Goal: Task Accomplishment & Management: Manage account settings

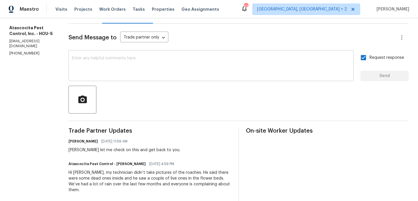
scroll to position [72, 0]
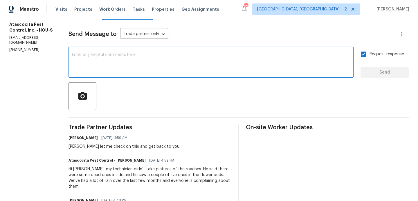
click at [95, 69] on textarea at bounding box center [211, 63] width 278 height 20
type textarea "WO approved. Thanks"
click at [367, 70] on span "Send" at bounding box center [384, 72] width 39 height 7
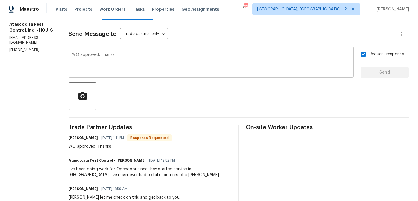
scroll to position [0, 0]
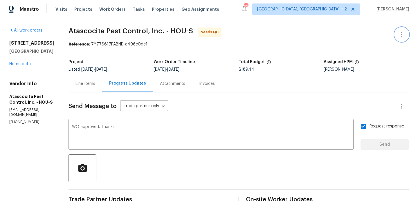
click at [404, 31] on icon "button" at bounding box center [401, 34] width 7 height 7
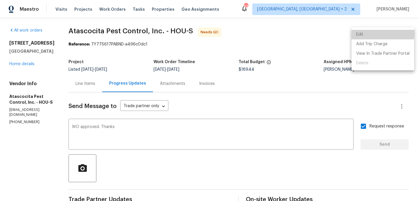
click at [375, 32] on li "Edit" at bounding box center [382, 35] width 63 height 10
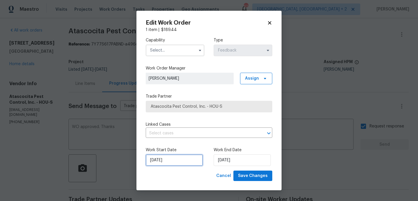
click at [184, 165] on input "18/08/2025" at bounding box center [174, 161] width 57 height 12
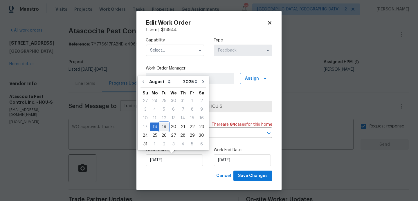
click at [163, 130] on div "19" at bounding box center [163, 127] width 9 height 8
type input "19/08/2025"
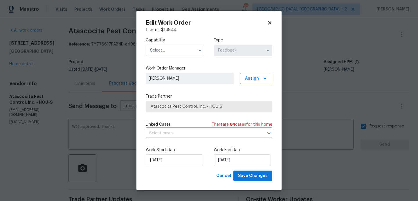
click at [159, 44] on div "Capability" at bounding box center [175, 46] width 59 height 19
click at [159, 46] on input "text" at bounding box center [175, 51] width 59 height 12
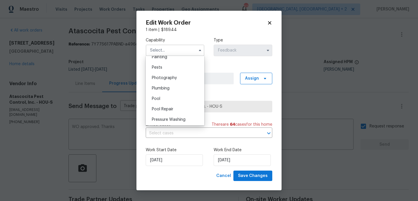
scroll to position [496, 0]
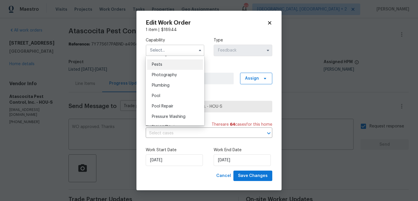
click at [165, 68] on div "Pests" at bounding box center [175, 64] width 56 height 10
type input "Pests"
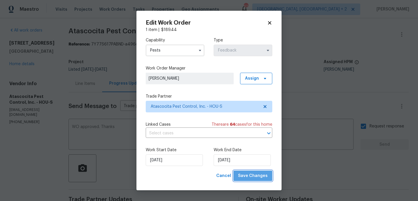
click at [255, 174] on span "Save Changes" at bounding box center [253, 176] width 30 height 7
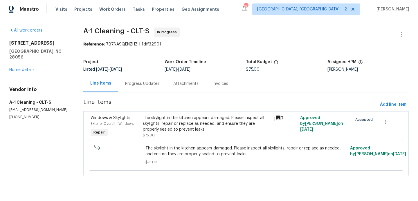
click at [138, 77] on div "Progress Updates" at bounding box center [142, 83] width 48 height 17
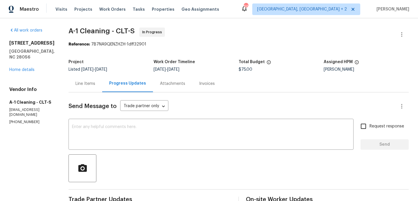
click at [86, 82] on div "Line Items" at bounding box center [85, 84] width 20 height 6
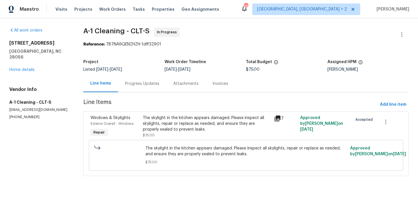
click at [174, 120] on div "The skylight in the kitchen appears damaged. Please inspect all skylights, repa…" at bounding box center [206, 123] width 127 height 17
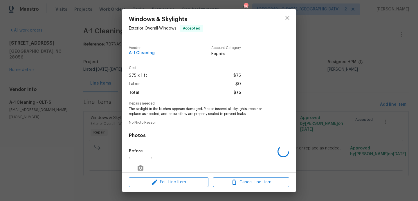
scroll to position [51, 0]
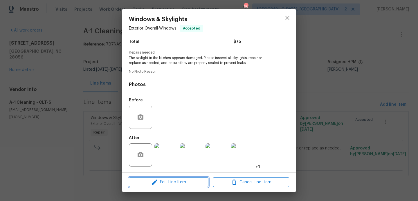
click at [164, 182] on span "Edit Line Item" at bounding box center [169, 182] width 76 height 7
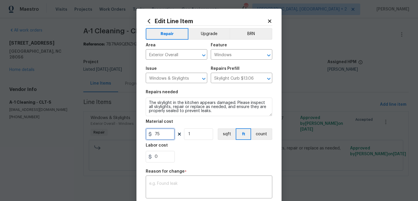
click at [156, 133] on input "75" at bounding box center [160, 135] width 29 height 12
type input "1000"
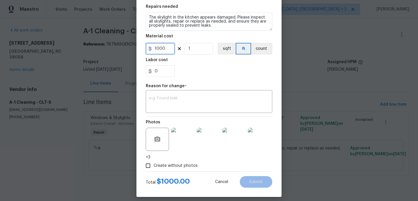
scroll to position [91, 0]
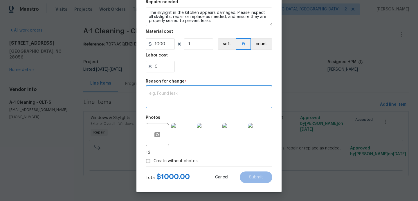
click at [170, 96] on textarea at bounding box center [209, 98] width 120 height 12
paste textarea "(BA) Updated cost per BR team approval."
type textarea "(BA) Updated cost per BR team approval."
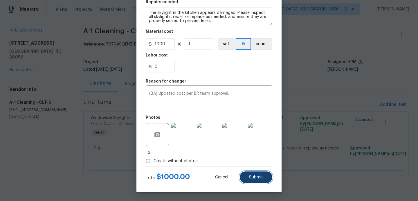
click at [259, 177] on span "Submit" at bounding box center [256, 178] width 14 height 4
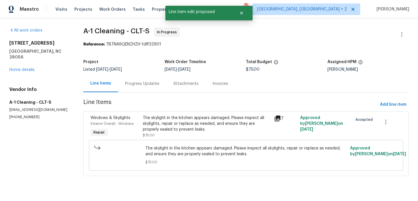
scroll to position [0, 0]
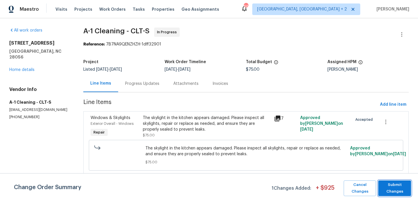
click at [398, 185] on span "Submit Changes" at bounding box center [394, 188] width 27 height 13
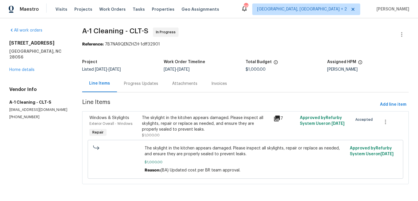
click at [123, 93] on section "A-1 Cleaning - CLT-S In Progress Reference: 7B7NA9QENZHZH-1dff32901 Project Lis…" at bounding box center [245, 110] width 326 height 164
click at [130, 89] on div "Progress Updates" at bounding box center [141, 83] width 48 height 17
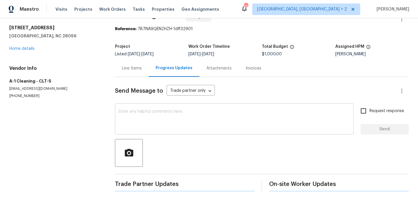
scroll to position [141, 0]
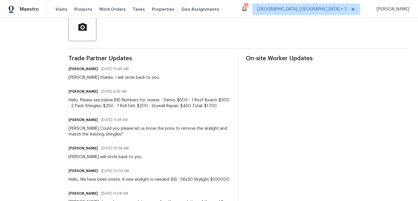
click at [71, 77] on div "Damion thanks, I will circle back to you." at bounding box center [113, 78] width 91 height 6
copy div "Damion"
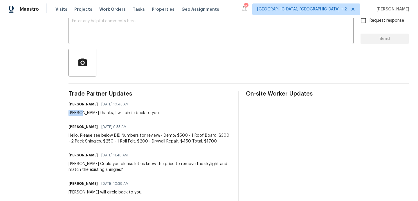
scroll to position [106, 0]
click at [117, 39] on textarea at bounding box center [211, 29] width 278 height 20
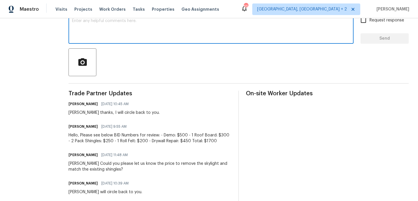
paste textarea "Damion"
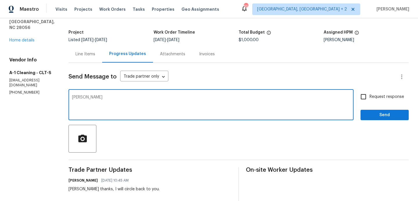
scroll to position [0, 0]
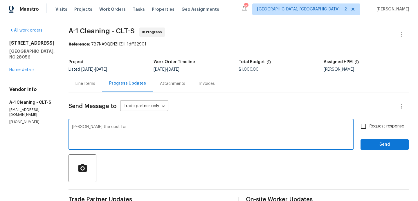
paste textarea "replacement of skylight window"
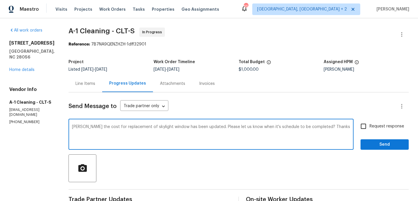
type textarea "Damion the cost for replacement of skylight window has been updated. Please let…"
click at [365, 130] on input "Request response" at bounding box center [363, 126] width 12 height 12
checkbox input "true"
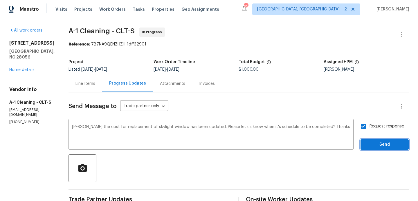
click at [369, 149] on button "Send" at bounding box center [384, 145] width 48 height 11
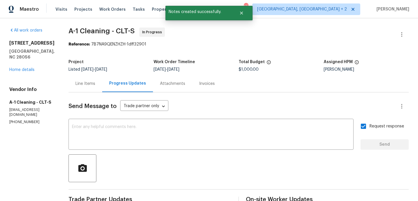
click at [39, 120] on p "(828) 468-1051" at bounding box center [31, 122] width 45 height 5
copy p "(828) 468-1051"
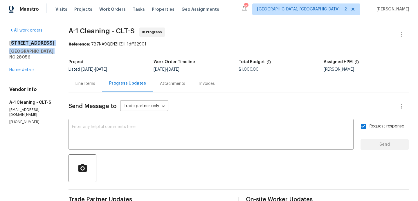
drag, startPoint x: 48, startPoint y: 57, endPoint x: 12, endPoint y: 44, distance: 38.6
click at [12, 44] on div "106 Cape Breton Trl Gastonia, NC 28056" at bounding box center [31, 50] width 45 height 20
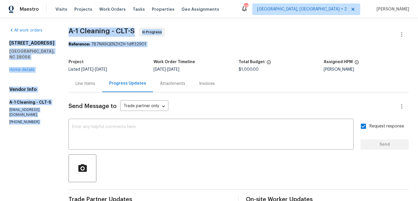
drag, startPoint x: 7, startPoint y: 43, endPoint x: 61, endPoint y: 62, distance: 57.4
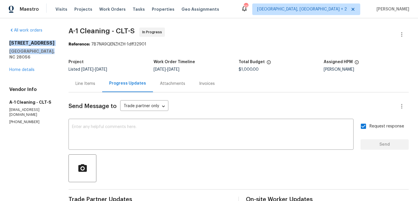
drag, startPoint x: 53, startPoint y: 60, endPoint x: 8, endPoint y: 44, distance: 48.4
copy div "106 Cape Breton Trl Gastonia, NC 28056"
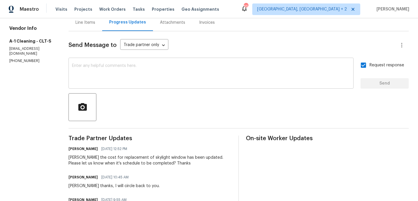
scroll to position [68, 0]
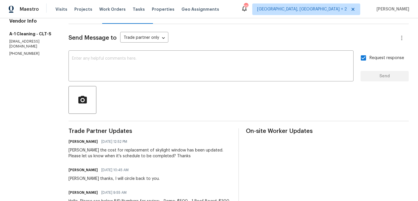
drag, startPoint x: 80, startPoint y: 151, endPoint x: 165, endPoint y: 154, distance: 86.0
click at [165, 154] on div "Damion the cost for replacement of skylight window has been updated. Please let…" at bounding box center [149, 154] width 163 height 12
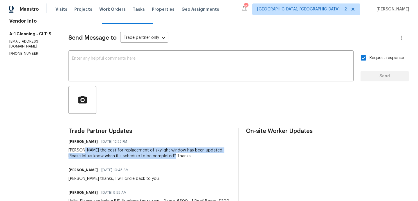
drag, startPoint x: 80, startPoint y: 151, endPoint x: 166, endPoint y: 154, distance: 85.9
click at [166, 154] on div "Damion the cost for replacement of skylight window has been updated. Please let…" at bounding box center [149, 154] width 163 height 12
copy div "the cost for replacement of skylight window has been updated. Please let us kno…"
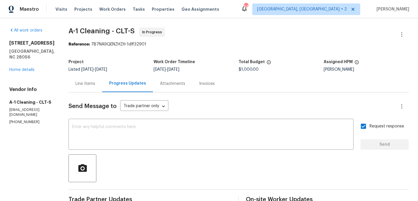
click at [22, 72] on div "106 Cape Breton Trl Gastonia, NC 28056 Home details" at bounding box center [31, 56] width 45 height 32
click at [25, 71] on link "Home details" at bounding box center [21, 70] width 25 height 4
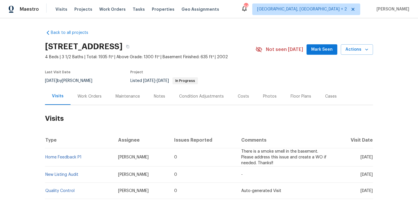
click at [90, 89] on div "Work Orders" at bounding box center [90, 96] width 38 height 17
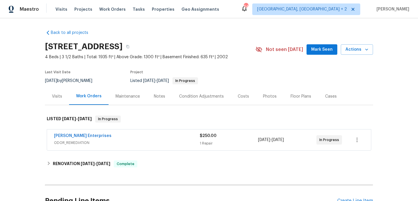
click at [113, 135] on div "[PERSON_NAME] Enterprises" at bounding box center [127, 136] width 146 height 7
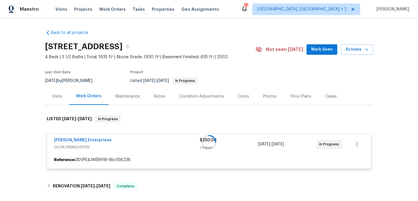
click at [113, 135] on div at bounding box center [209, 142] width 328 height 65
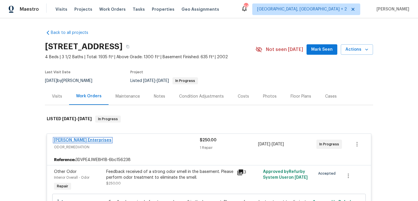
click at [90, 138] on link "[PERSON_NAME] Enterprises" at bounding box center [82, 140] width 57 height 4
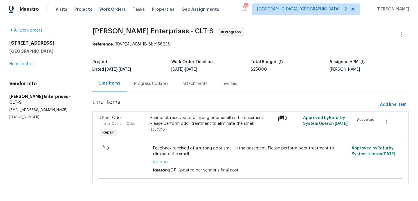
click at [151, 88] on div "Progress Updates" at bounding box center [151, 83] width 48 height 17
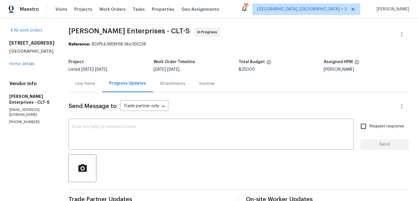
click at [90, 88] on div "Line Items" at bounding box center [85, 83] width 34 height 17
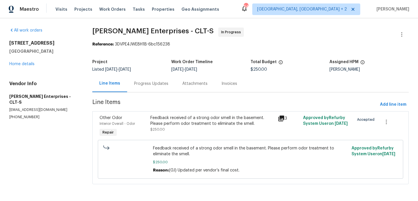
click at [201, 130] on div "Feedback received of a strong odor smell in the basement. Please perform odor t…" at bounding box center [212, 123] width 124 height 17
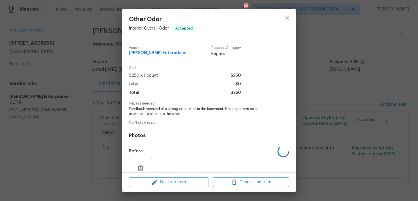
scroll to position [51, 0]
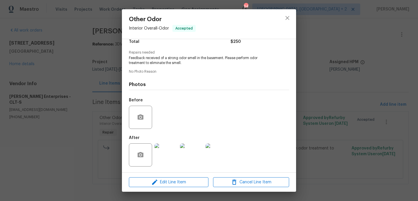
click at [74, 128] on div "Other Odor Interior Overall - Odor Accepted Vendor [PERSON_NAME] Enterprises Ac…" at bounding box center [209, 100] width 418 height 201
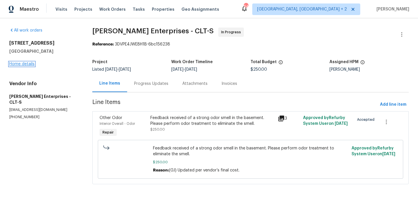
click at [26, 63] on link "Home details" at bounding box center [21, 64] width 25 height 4
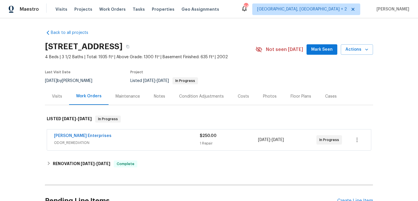
click at [106, 132] on div "Nordman Enterprises ODOR_REMEDIATION $250.00 1 Repair 8/12/2025 - 8/14/2025 In …" at bounding box center [209, 140] width 324 height 21
click at [106, 136] on div "Nordman Enterprises" at bounding box center [127, 136] width 146 height 7
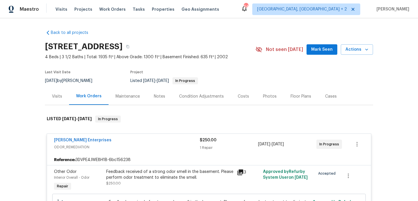
click at [109, 141] on div "Nordman Enterprises" at bounding box center [127, 141] width 146 height 7
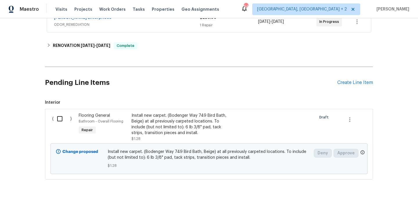
scroll to position [118, 0]
click at [164, 156] on span "Install new carpet. (Bodenger Way 749 Bird Bath, Beige) at all previously carpe…" at bounding box center [209, 155] width 203 height 12
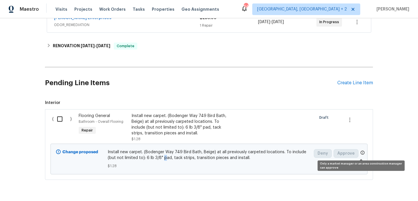
click at [362, 154] on icon at bounding box center [362, 153] width 5 height 5
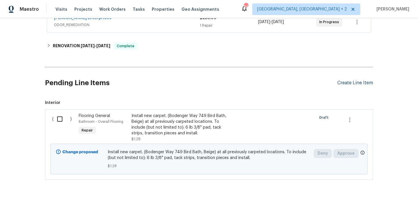
click at [357, 81] on div "Create Line Item" at bounding box center [355, 83] width 36 height 6
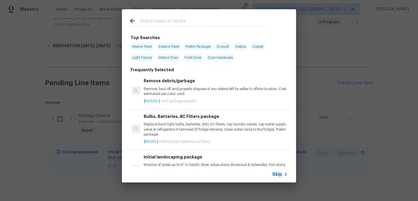
click at [167, 19] on input "text" at bounding box center [201, 21] width 123 height 9
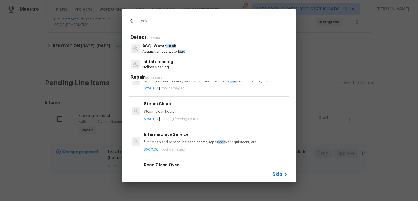
scroll to position [184, 0]
type input "leak"
click at [167, 115] on div "$250.00 | Flooring flooring extras" at bounding box center [216, 117] width 144 height 7
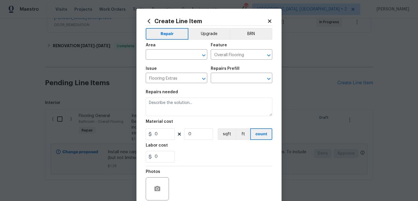
type textarea "Steam clean floors"
type input "1"
type input "Steam Clean $250.00"
type input "250"
click at [161, 59] on input "text" at bounding box center [168, 55] width 45 height 9
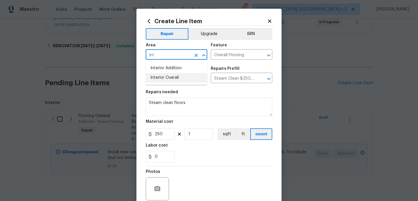
click at [164, 81] on li "Interior Overall" at bounding box center [177, 78] width 62 height 10
type input "Interior Overall"
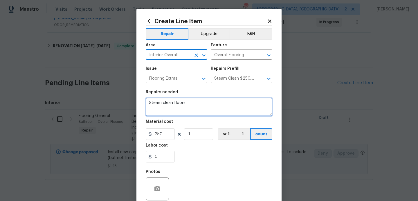
click at [165, 108] on textarea "Steam clean floors" at bounding box center [209, 107] width 127 height 19
paste textarea "Please prioritize this WO due to a leak. Identify the areas of concern, dry up …"
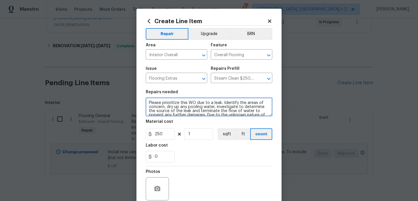
scroll to position [32, 0]
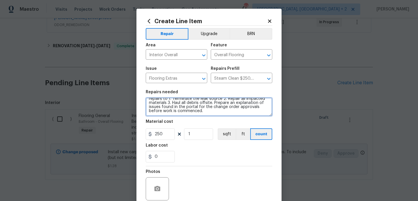
type textarea "Please prioritize this WO due to a leak. Identify the areas of concern, dry up …"
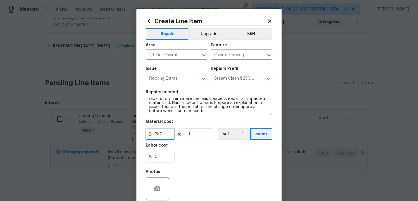
click at [152, 134] on input "250" at bounding box center [160, 135] width 29 height 12
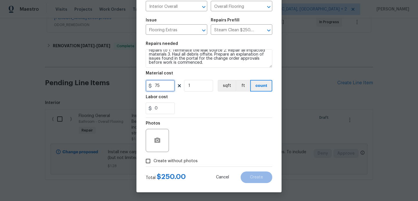
type input "75"
click at [164, 163] on span "Create without photos" at bounding box center [176, 161] width 44 height 6
click at [154, 163] on input "Create without photos" at bounding box center [147, 161] width 11 height 11
checkbox input "true"
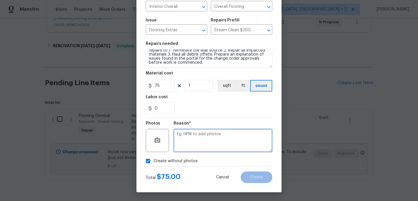
click at [203, 150] on textarea at bounding box center [223, 140] width 99 height 23
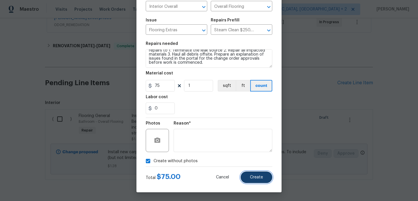
click at [248, 178] on button "Create" at bounding box center [257, 178] width 32 height 12
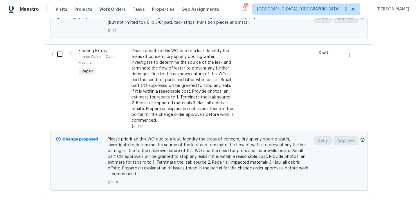
scroll to position [160, 0]
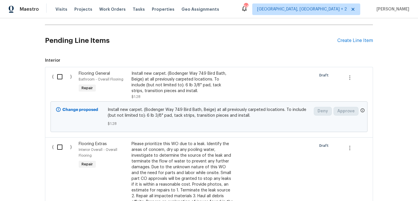
click at [63, 73] on input "checkbox" at bounding box center [62, 77] width 17 height 12
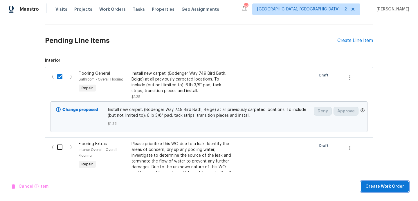
click at [383, 185] on span "Create Work Order" at bounding box center [384, 186] width 39 height 7
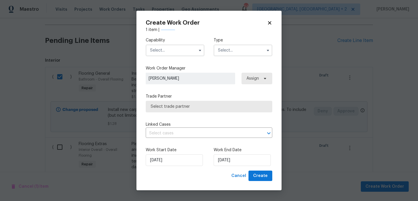
checkbox input "false"
click at [171, 47] on input "text" at bounding box center [175, 51] width 59 height 12
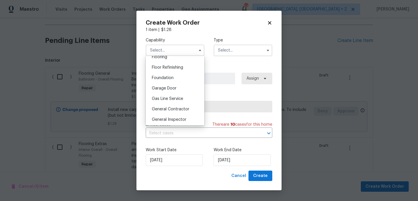
scroll to position [231, 0]
click at [171, 106] on div "General Contractor" at bounding box center [175, 109] width 56 height 10
type input "General Contractor"
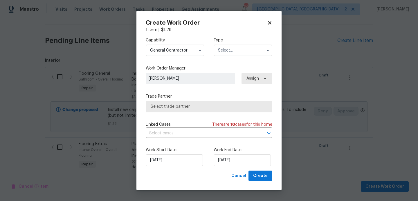
click at [224, 48] on input "text" at bounding box center [243, 51] width 59 height 12
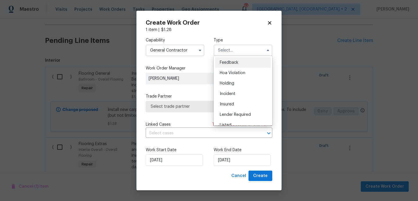
click at [232, 59] on div "Feedback" at bounding box center [243, 62] width 56 height 10
type input "Feedback"
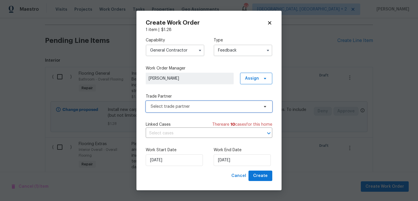
click at [198, 105] on span "Select trade partner" at bounding box center [205, 107] width 108 height 6
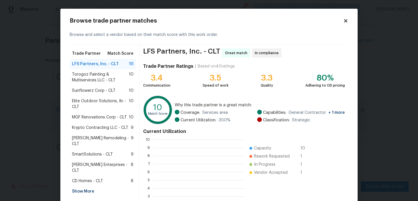
scroll to position [81, 92]
click at [90, 81] on span "Torogoz Painting & Multiservices LLC - CLT" at bounding box center [100, 78] width 57 height 12
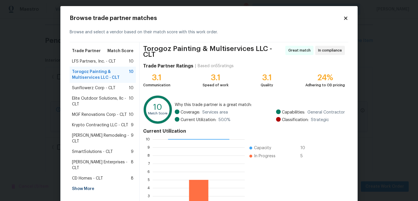
scroll to position [3, 0]
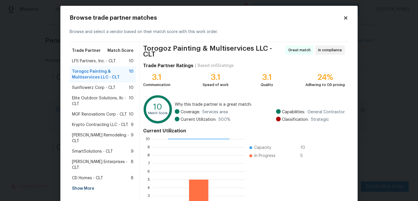
click at [81, 184] on div "Show More" at bounding box center [103, 189] width 66 height 10
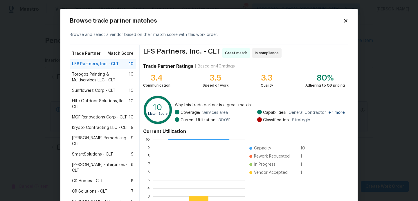
scroll to position [55, 0]
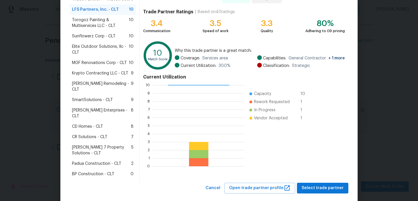
click at [102, 88] on div "Pino Remodeling - CLT 9" at bounding box center [103, 87] width 66 height 16
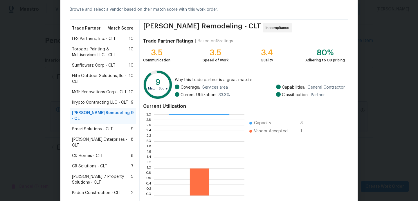
scroll to position [0, 0]
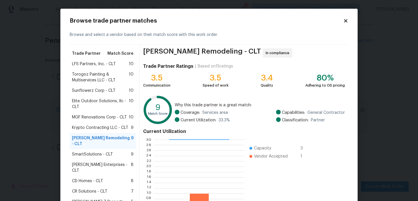
click at [95, 81] on span "Torogoz Painting & Multiservices LLC - CLT" at bounding box center [100, 78] width 57 height 12
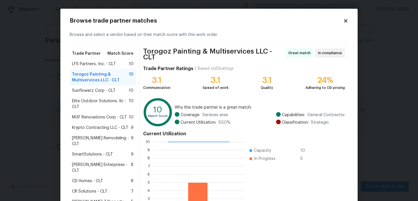
scroll to position [55, 0]
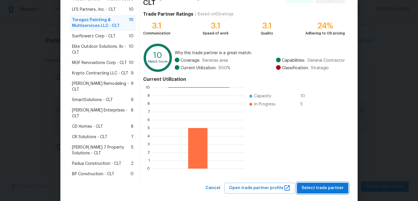
click at [318, 185] on span "Select trade partner" at bounding box center [322, 188] width 42 height 7
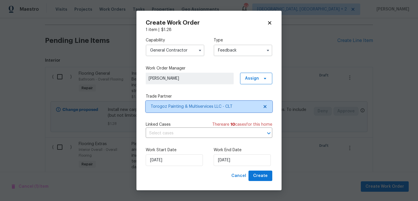
scroll to position [0, 0]
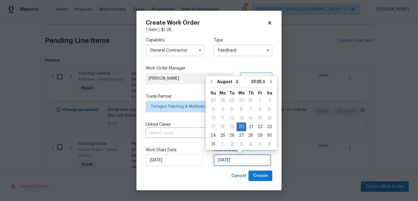
click at [238, 162] on input "[DATE]" at bounding box center [242, 161] width 57 height 12
click at [257, 128] on div "22" at bounding box center [259, 127] width 9 height 8
type input "22/08/2025"
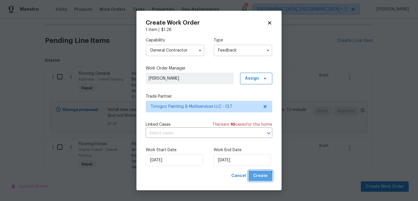
click at [255, 178] on span "Create" at bounding box center [260, 176] width 15 height 7
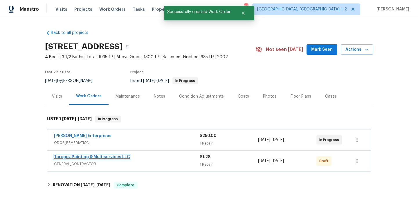
click at [103, 157] on link "Torogoz Painting & Multiservices LLC" at bounding box center [92, 157] width 76 height 4
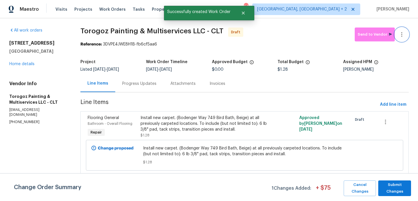
click at [404, 30] on button "button" at bounding box center [402, 35] width 14 height 14
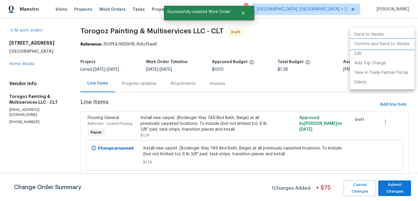
click at [406, 41] on li "Confirm and Send to Vendor" at bounding box center [382, 44] width 65 height 10
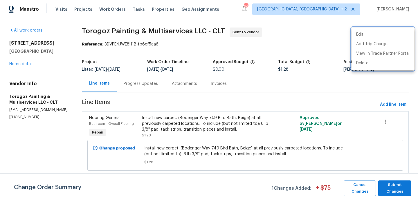
click at [149, 85] on div at bounding box center [209, 100] width 418 height 201
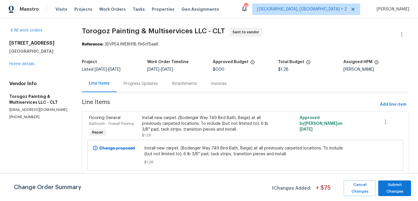
click at [149, 85] on div "Progress Updates" at bounding box center [141, 84] width 34 height 6
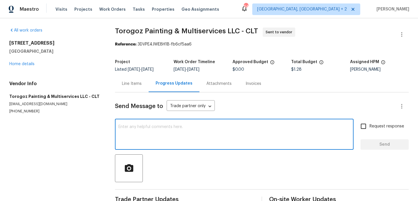
click at [176, 125] on textarea at bounding box center [234, 135] width 232 height 20
paste textarea "Hi, this is Blessida with Opendoor. I’m confirming you received the WO for the …"
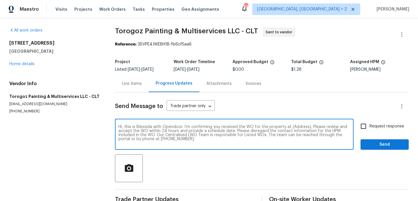
click at [297, 127] on textarea "Hi, this is Blessida with Opendoor. I’m confirming you received the WO for the …" at bounding box center [234, 135] width 232 height 20
paste textarea "3107 Falling Rock Ct, Charlotte, NC 28213"
type textarea "Hi, this is Blessida with Opendoor. I’m confirming you received the WO for the …"
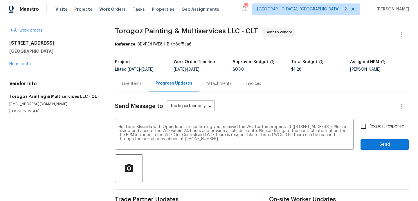
click at [392, 120] on div "Send Message to Trade partner only Trade partner only ​ Hi, this is Blessida wi…" at bounding box center [262, 150] width 294 height 114
click at [385, 127] on span "Request response" at bounding box center [386, 127] width 35 height 6
click at [369, 127] on input "Request response" at bounding box center [363, 126] width 12 height 12
checkbox input "true"
click at [383, 149] on button "Send" at bounding box center [384, 145] width 48 height 11
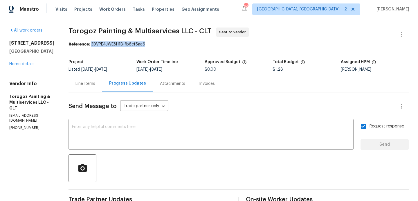
drag, startPoint x: 105, startPoint y: 44, endPoint x: 192, endPoint y: 44, distance: 87.1
click at [192, 44] on div "Reference: 3DVPE4JWE8H1B-fb6cf5aa6" at bounding box center [238, 44] width 340 height 6
copy div "3DVPE4JWE8H1B-fb6cf5aa6"
click at [95, 86] on div "Line Items" at bounding box center [85, 84] width 20 height 6
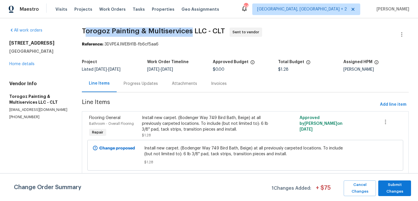
drag, startPoint x: 84, startPoint y: 30, endPoint x: 191, endPoint y: 31, distance: 106.8
click at [191, 31] on span "Torogoz Painting & Multiservices LLC - CLT" at bounding box center [153, 31] width 143 height 7
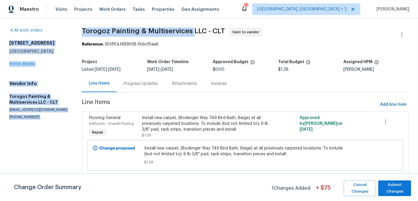
drag, startPoint x: 191, startPoint y: 31, endPoint x: 73, endPoint y: 31, distance: 117.5
click at [73, 31] on div "All work orders 3107 Falling Rock Ct Charlotte, NC 28213 Home details Vendor In…" at bounding box center [209, 105] width 418 height 174
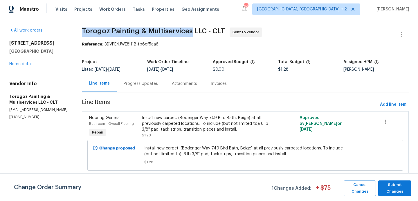
drag, startPoint x: 82, startPoint y: 31, endPoint x: 189, endPoint y: 30, distance: 107.1
click at [189, 30] on span "Torogoz Painting & Multiservices LLC - CLT" at bounding box center [153, 31] width 143 height 7
copy span "Torogoz Painting & Multiservices"
click at [391, 185] on span "Submit Changes" at bounding box center [394, 188] width 27 height 13
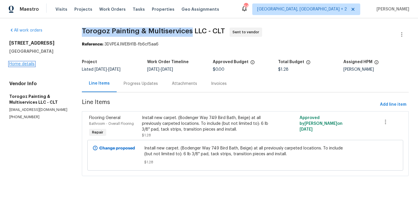
click at [26, 65] on link "Home details" at bounding box center [21, 64] width 25 height 4
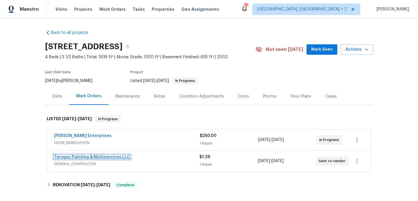
click at [122, 157] on link "Torogoz Painting & Multiservices LLC" at bounding box center [92, 157] width 76 height 4
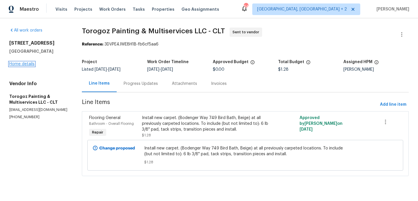
click at [22, 62] on link "Home details" at bounding box center [21, 64] width 25 height 4
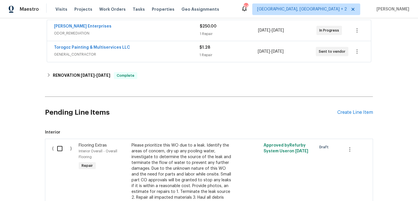
scroll to position [27, 0]
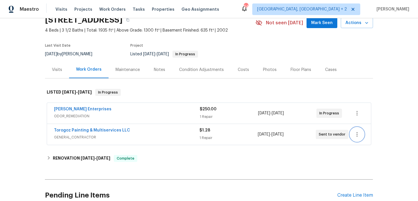
click at [353, 134] on icon "button" at bounding box center [356, 134] width 7 height 7
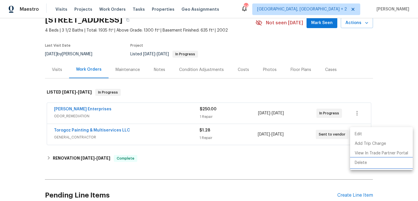
click at [362, 166] on li "Delete" at bounding box center [381, 163] width 63 height 10
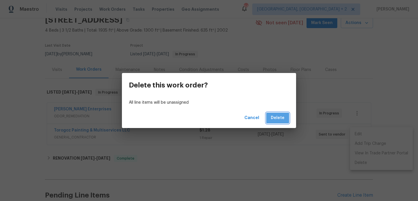
click at [277, 120] on span "Delete" at bounding box center [278, 118] width 14 height 7
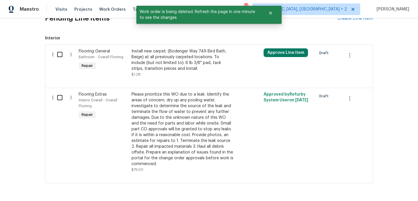
scroll to position [183, 0]
click at [61, 96] on input "checkbox" at bounding box center [62, 98] width 17 height 12
checkbox input "true"
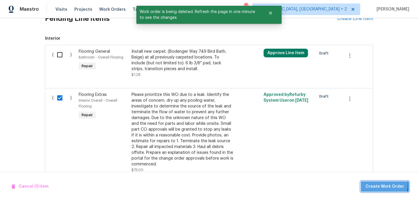
click at [371, 183] on span "Create Work Order" at bounding box center [384, 186] width 39 height 7
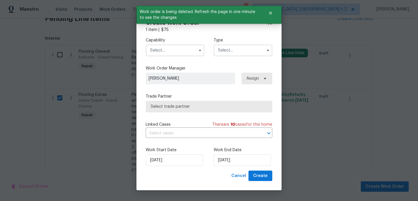
click at [165, 49] on input "text" at bounding box center [175, 51] width 59 height 12
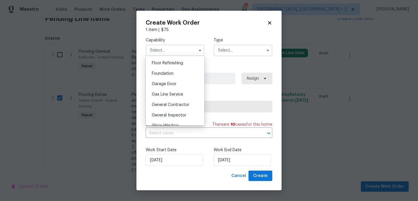
scroll to position [241, 0]
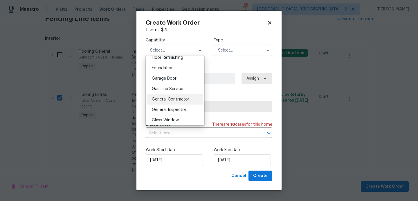
click at [174, 101] on span "General Contractor" at bounding box center [170, 99] width 37 height 4
type input "General Contractor"
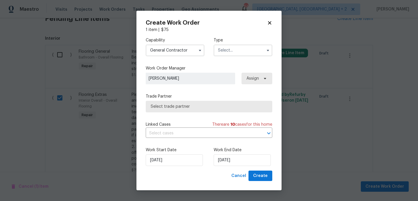
click at [225, 52] on input "text" at bounding box center [243, 51] width 59 height 12
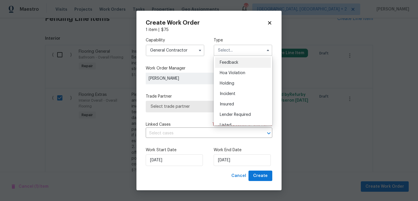
click at [232, 61] on span "Feedback" at bounding box center [229, 63] width 19 height 4
type input "Feedback"
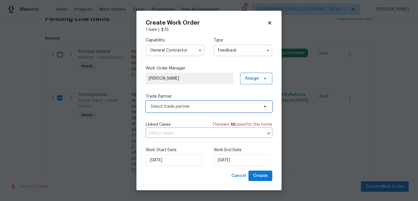
click at [193, 104] on span "Select trade partner" at bounding box center [205, 107] width 108 height 6
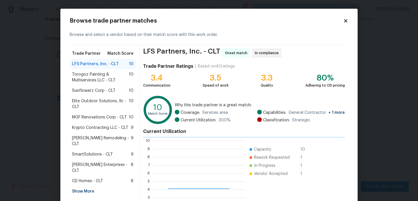
scroll to position [81, 92]
click at [95, 79] on span "Torogoz Painting & Multiservices LLC - CLT" at bounding box center [100, 78] width 57 height 12
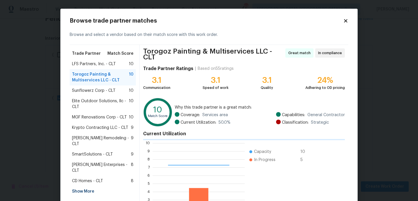
scroll to position [55, 0]
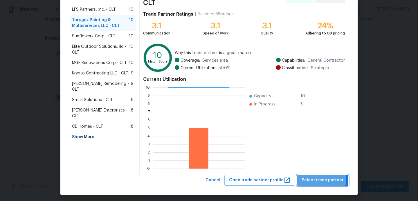
click at [312, 177] on span "Select trade partner" at bounding box center [322, 180] width 42 height 7
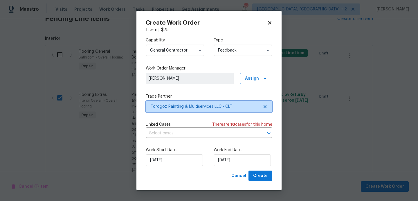
scroll to position [0, 0]
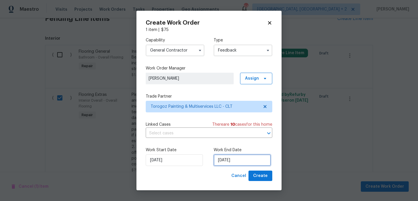
click at [215, 160] on input "20/08/2025" at bounding box center [242, 161] width 57 height 12
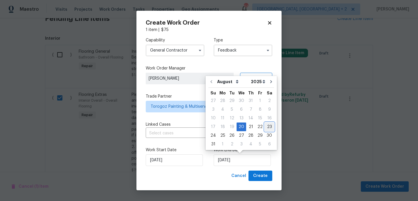
click at [265, 127] on div "23" at bounding box center [269, 127] width 9 height 8
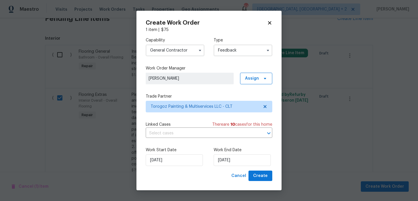
click at [231, 169] on div "Work Start Date 20/08/2025 Work End Date 23/08/2025" at bounding box center [209, 157] width 127 height 28
click at [231, 163] on input "23/08/2025" at bounding box center [242, 161] width 57 height 12
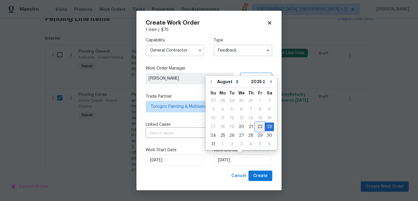
click at [255, 128] on div "22" at bounding box center [259, 127] width 9 height 8
type input "22/08/2025"
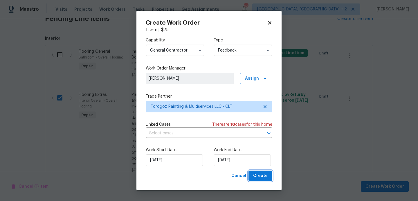
click at [255, 177] on span "Create" at bounding box center [260, 176] width 15 height 7
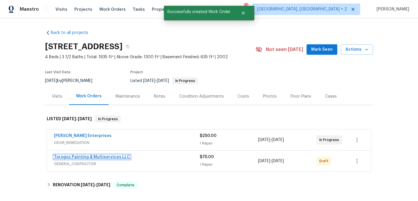
click at [116, 157] on link "Torogoz Painting & Multiservices LLC" at bounding box center [92, 157] width 76 height 4
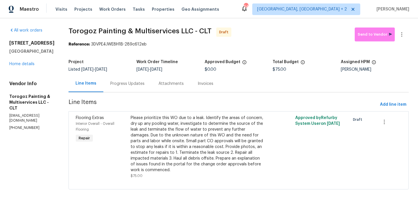
click at [145, 86] on div "Progress Updates" at bounding box center [127, 84] width 34 height 6
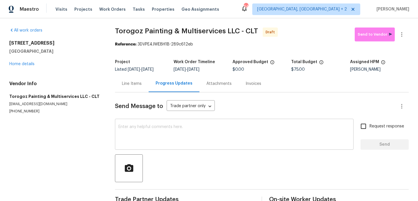
click at [178, 142] on textarea at bounding box center [234, 135] width 232 height 20
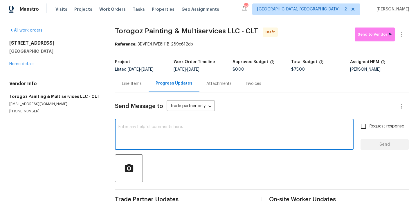
paste textarea "Hi, this is Blessida with Opendoor. I’m confirming you received the WO for the …"
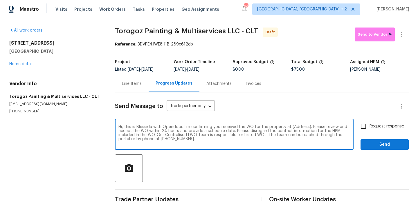
click at [300, 128] on textarea "Hi, this is Blessida with Opendoor. I’m confirming you received the WO for the …" at bounding box center [234, 135] width 232 height 20
paste textarea "3107 Falling Rock Ct, Charlotte, NC 28213"
type textarea "Hi, this is Blessida with Opendoor. I’m confirming you received the WO for the …"
click at [361, 125] on input "Request response" at bounding box center [363, 126] width 12 height 12
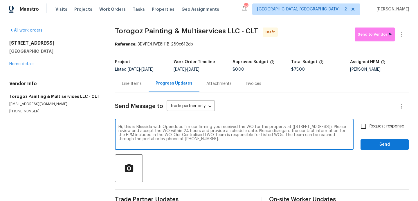
checkbox input "true"
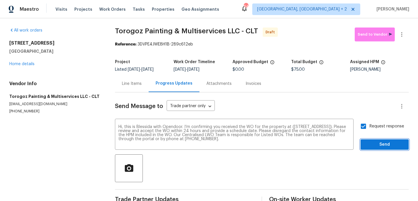
click at [372, 142] on span "Send" at bounding box center [384, 144] width 39 height 7
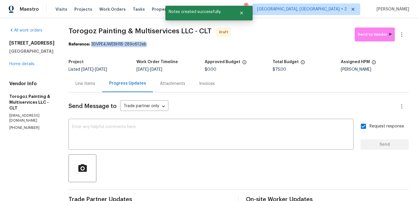
drag, startPoint x: 106, startPoint y: 45, endPoint x: 184, endPoint y: 46, distance: 78.6
click at [185, 46] on div "Reference: 3DVPE4JWE8H1B-289c612eb" at bounding box center [238, 44] width 340 height 6
copy div "3DVPE4JWE8H1B-289c612eb"
click at [402, 29] on button "button" at bounding box center [402, 35] width 14 height 14
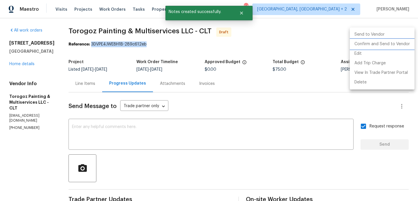
click at [402, 43] on li "Confirm and Send to Vendor" at bounding box center [382, 44] width 65 height 10
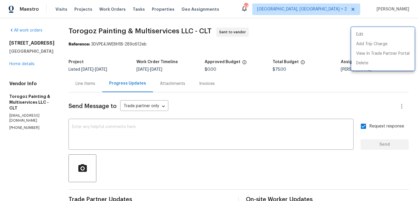
click at [171, 120] on div at bounding box center [209, 100] width 418 height 201
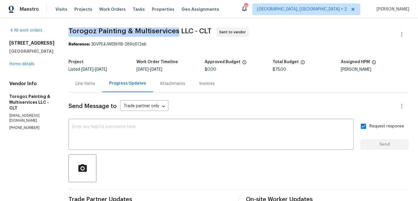
drag, startPoint x: 81, startPoint y: 29, endPoint x: 191, endPoint y: 30, distance: 109.4
click at [191, 30] on div "All work orders 3107 Falling Rock Ct Charlotte, NC 28213 Home details Vendor In…" at bounding box center [209, 139] width 418 height 243
copy span "Torogoz Painting & Multiservices"
click at [29, 64] on link "Home details" at bounding box center [21, 64] width 25 height 4
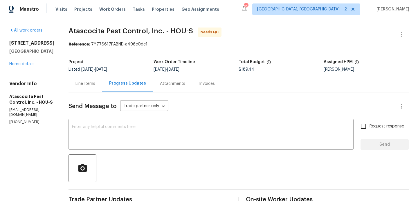
click at [90, 85] on div "Line Items" at bounding box center [85, 84] width 20 height 6
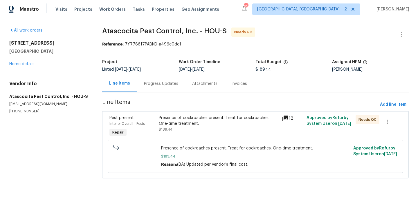
click at [207, 128] on div "Presence of cockroaches present. Treat for cockroaches. One-time treatment. $18…" at bounding box center [219, 123] width 120 height 17
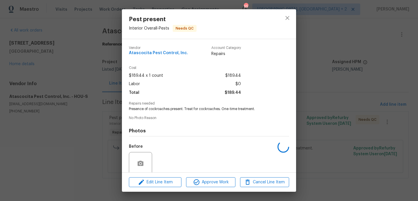
scroll to position [46, 0]
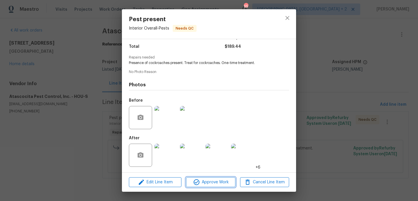
click at [207, 184] on span "Approve Work" at bounding box center [211, 182] width 46 height 7
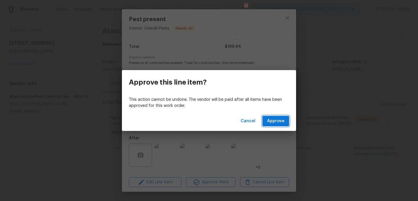
click at [282, 120] on span "Approve" at bounding box center [275, 121] width 17 height 7
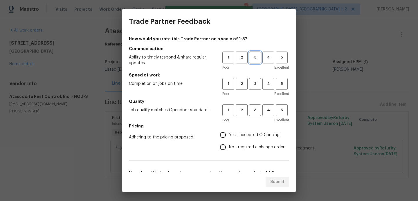
click at [254, 60] on span "3" at bounding box center [255, 57] width 11 height 7
click at [257, 88] on button "3" at bounding box center [255, 84] width 12 height 12
click at [257, 113] on span "3" at bounding box center [255, 110] width 11 height 7
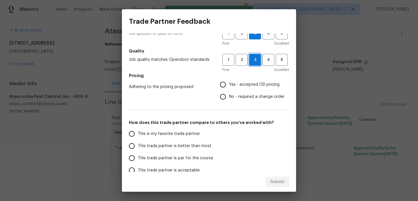
scroll to position [57, 0]
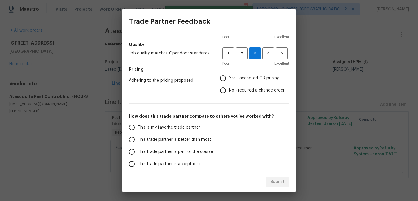
click at [238, 91] on span "No - required a change order" at bounding box center [256, 91] width 55 height 6
click at [229, 91] on input "No - required a change order" at bounding box center [223, 90] width 12 height 12
radio input "true"
click at [162, 125] on span "This is my favorite trade partner" at bounding box center [169, 128] width 62 height 6
click at [138, 125] on input "This is my favorite trade partner" at bounding box center [132, 128] width 12 height 12
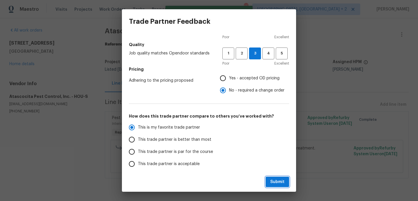
click at [275, 185] on span "Submit" at bounding box center [277, 182] width 14 height 7
radio input "true"
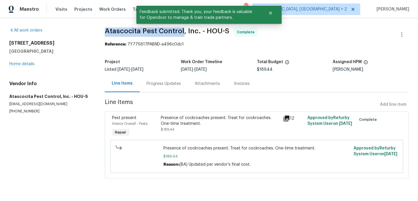
drag, startPoint x: 105, startPoint y: 32, endPoint x: 182, endPoint y: 33, distance: 76.6
click at [182, 33] on span "Atascocita Pest Control, Inc. - HOU-S" at bounding box center [167, 31] width 124 height 7
copy span "Atascocita Pest Control"
click at [25, 66] on div "21415 Park Mount Dr Katy, TX 77450 Home details" at bounding box center [50, 53] width 82 height 27
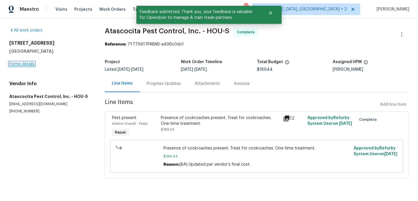
click at [25, 65] on link "Home details" at bounding box center [21, 64] width 25 height 4
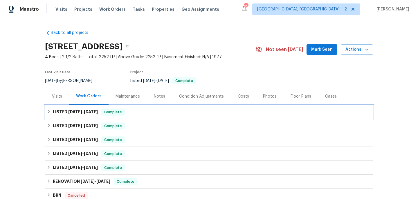
click at [122, 113] on span "Complete" at bounding box center [113, 112] width 22 height 6
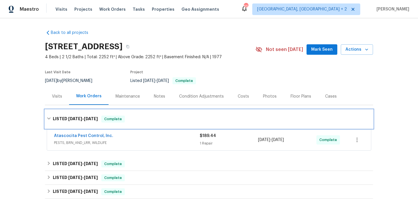
click at [122, 113] on div "LISTED 5/30/25 - 8/20/25 Complete" at bounding box center [209, 119] width 328 height 19
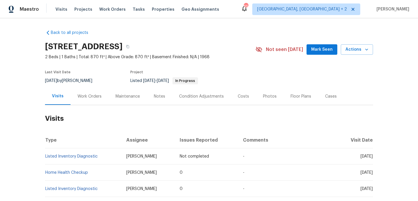
click at [102, 91] on div "Work Orders" at bounding box center [90, 96] width 38 height 17
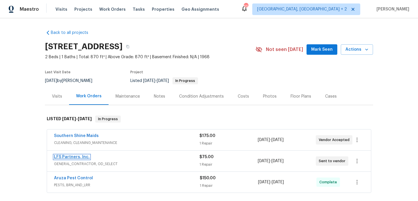
click at [74, 156] on link "LFS Partners, Inc." at bounding box center [72, 157] width 36 height 4
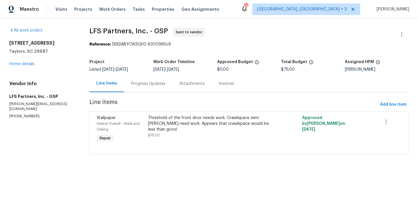
click at [23, 114] on p "[PHONE_NUMBER]" at bounding box center [42, 116] width 66 height 5
copy p "[PHONE_NUMBER]"
click at [150, 94] on section "LFS Partners, Inc. - GSP Sent to vendor Reference: 5EKDABYCW3QH2-6300965c9 Proj…" at bounding box center [248, 95] width 319 height 134
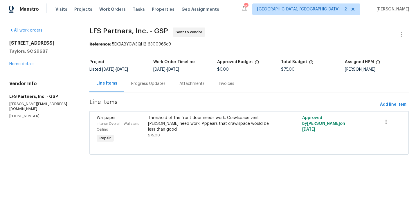
click at [148, 85] on div "Progress Updates" at bounding box center [148, 84] width 34 height 6
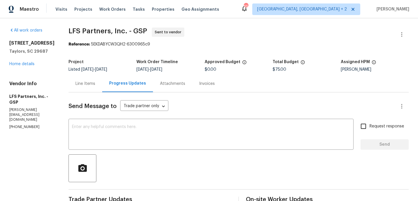
click at [25, 125] on p "[PHONE_NUMBER]" at bounding box center [31, 127] width 45 height 5
copy p "[PHONE_NUMBER]"
click at [93, 131] on textarea at bounding box center [211, 135] width 278 height 20
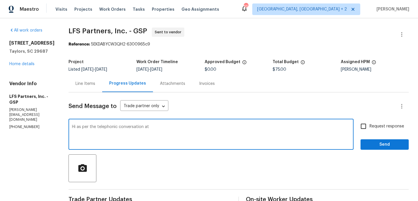
paste textarea "[PHONE_NUMBER]"
click at [183, 128] on textarea "Hi as per the telephonic conversation at [PHONE_NUMBER]" at bounding box center [211, 135] width 278 height 20
type textarea "Hi as per the telephonic conversation at [PHONE_NUMBER] please schedule the wor…"
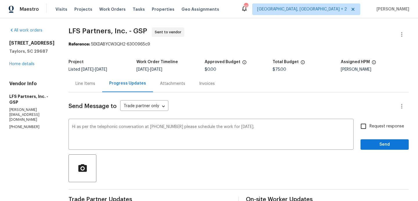
click at [386, 129] on span "Request response" at bounding box center [386, 127] width 35 height 6
click at [369, 129] on input "Request response" at bounding box center [363, 126] width 12 height 12
checkbox input "true"
click at [376, 146] on span "Send" at bounding box center [384, 144] width 39 height 7
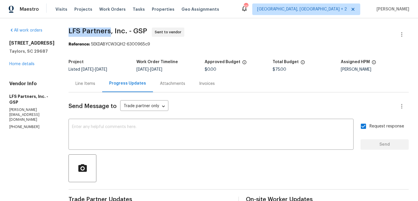
drag, startPoint x: 64, startPoint y: 31, endPoint x: 104, endPoint y: 32, distance: 40.6
click at [104, 32] on span "LFS Partners, Inc. - GSP" at bounding box center [107, 31] width 79 height 7
copy span "LFS Partners"
click at [13, 66] on link "Home details" at bounding box center [21, 64] width 25 height 4
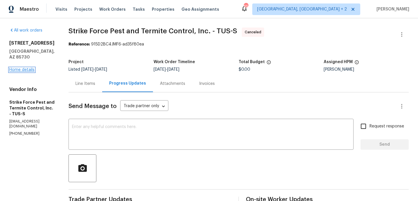
click at [27, 68] on link "Home details" at bounding box center [21, 70] width 25 height 4
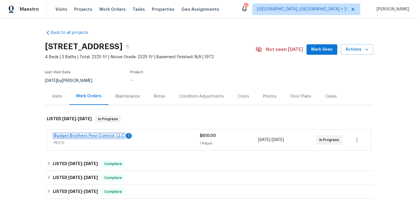
click at [91, 136] on link "Budget Brothers Pest Control, LLC" at bounding box center [89, 136] width 70 height 4
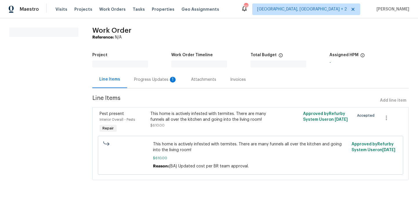
click at [151, 84] on div "Progress Updates 1" at bounding box center [155, 79] width 57 height 17
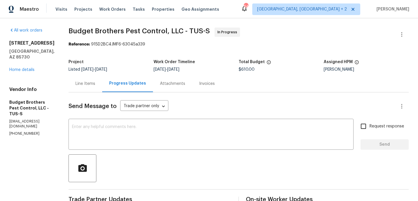
click at [93, 71] on span "[DATE]" at bounding box center [87, 70] width 12 height 4
click at [99, 77] on div "Line Items" at bounding box center [85, 83] width 34 height 17
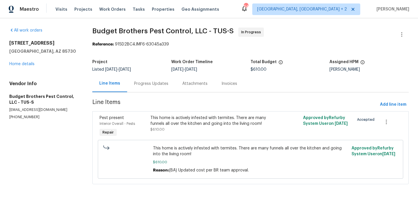
click at [221, 122] on div "This home is actively infested with termites. There are many funnels all over t…" at bounding box center [212, 121] width 124 height 12
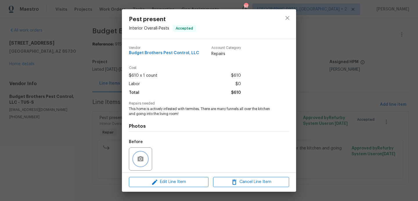
click at [142, 156] on icon "button" at bounding box center [140, 159] width 7 height 7
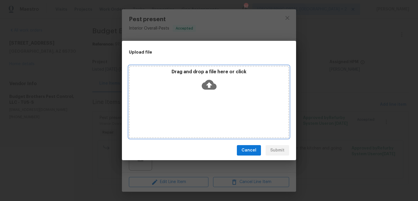
click at [208, 86] on icon at bounding box center [209, 84] width 15 height 15
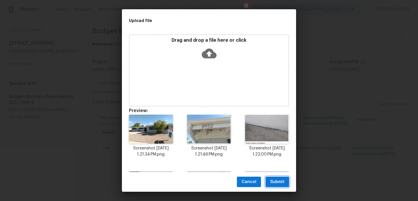
click at [282, 179] on span "Submit" at bounding box center [277, 182] width 14 height 7
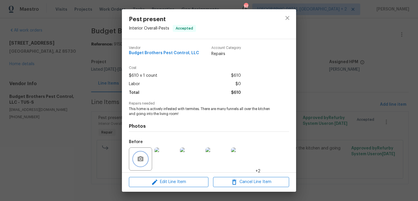
scroll to position [41, 0]
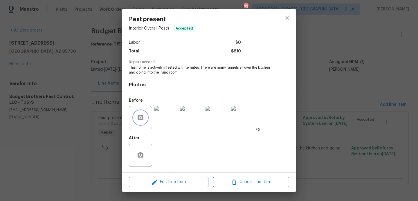
click at [141, 120] on icon "button" at bounding box center [140, 117] width 7 height 7
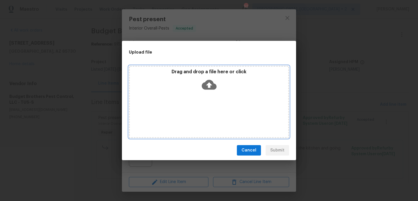
click at [206, 87] on icon at bounding box center [209, 85] width 15 height 10
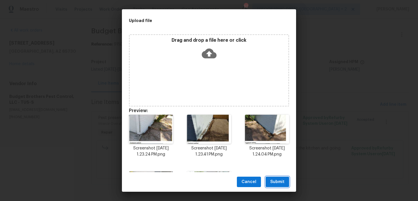
click at [278, 185] on span "Submit" at bounding box center [277, 182] width 14 height 7
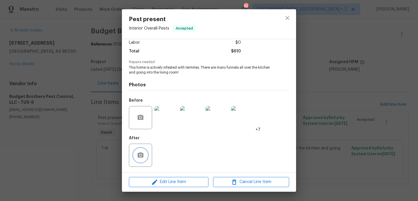
click at [140, 156] on icon "button" at bounding box center [140, 155] width 7 height 7
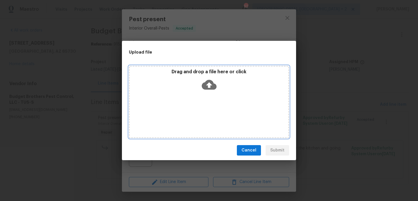
click at [209, 81] on icon at bounding box center [209, 85] width 15 height 10
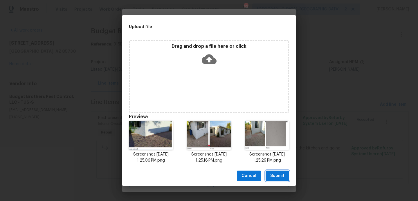
click at [281, 177] on span "Submit" at bounding box center [277, 176] width 14 height 7
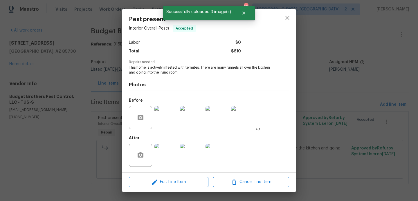
click at [341, 138] on div "Pest present Interior Overall - Pests Accepted Vendor Budget Brothers Pest Cont…" at bounding box center [209, 100] width 418 height 201
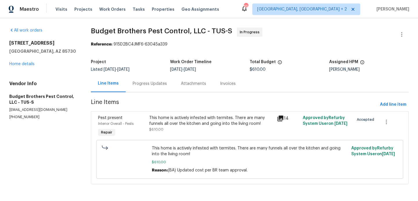
click at [178, 116] on div "This home is actively infested with termites. There are many funnels all over t…" at bounding box center [211, 121] width 124 height 12
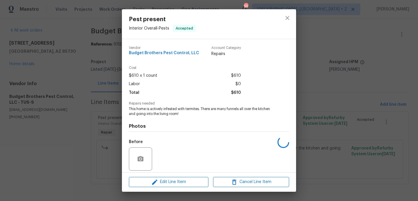
scroll to position [41, 0]
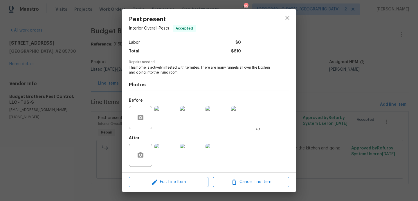
click at [54, 122] on div "Pest present Interior Overall - Pests Accepted Vendor Budget Brothers Pest Cont…" at bounding box center [209, 100] width 418 height 201
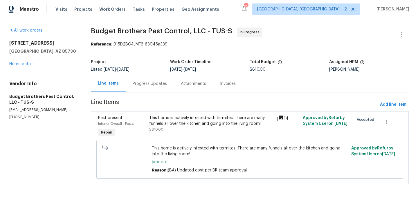
click at [147, 87] on div "Progress Updates" at bounding box center [150, 83] width 48 height 17
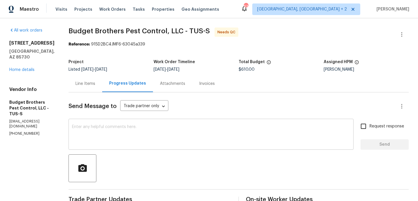
scroll to position [85, 0]
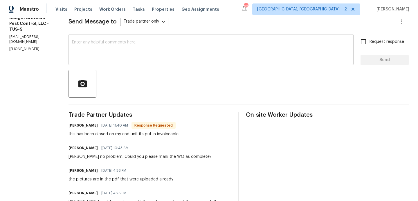
click at [122, 57] on textarea at bounding box center [211, 50] width 278 height 20
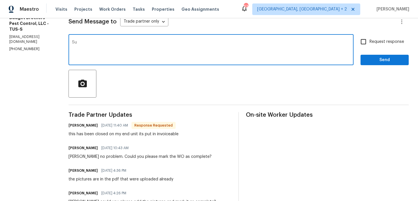
type textarea "S"
type textarea "WO approved. Thanks"
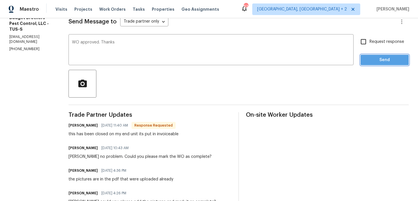
click at [373, 62] on span "Send" at bounding box center [384, 60] width 39 height 7
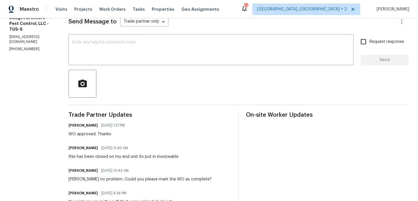
scroll to position [0, 0]
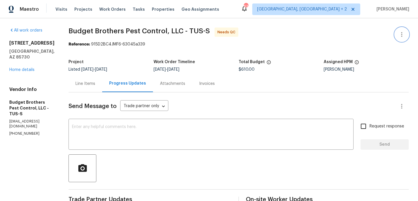
click at [407, 32] on button "button" at bounding box center [402, 35] width 14 height 14
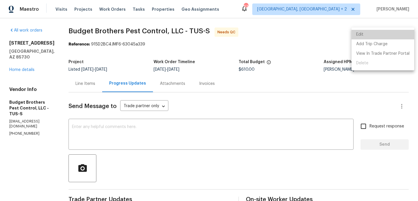
click at [385, 32] on li "Edit" at bounding box center [382, 35] width 63 height 10
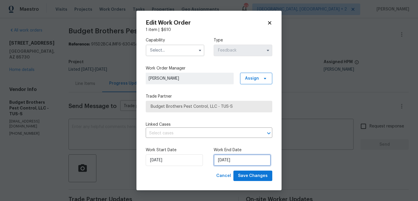
click at [223, 163] on input "[DATE]" at bounding box center [242, 161] width 57 height 12
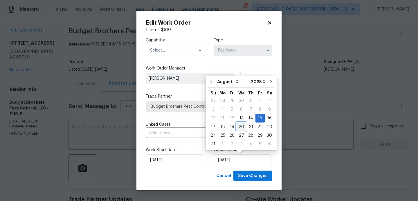
click at [241, 129] on div "20" at bounding box center [241, 127] width 10 height 8
type input "[DATE]"
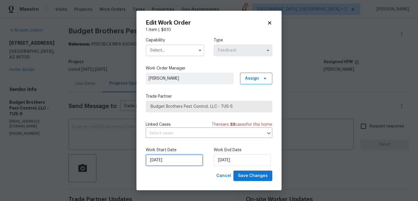
click at [169, 165] on input "[DATE]" at bounding box center [174, 161] width 57 height 12
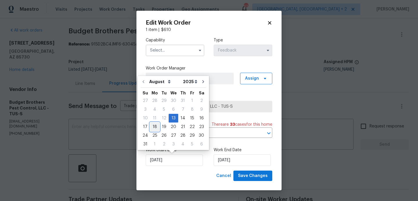
click at [152, 127] on div "18" at bounding box center [154, 127] width 9 height 8
type input "[DATE]"
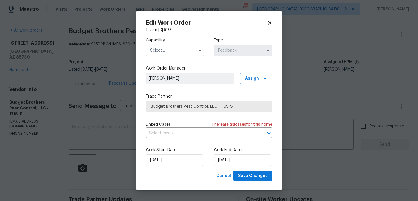
click at [168, 48] on input "text" at bounding box center [175, 51] width 59 height 12
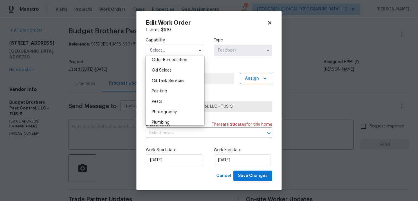
scroll to position [465, 0]
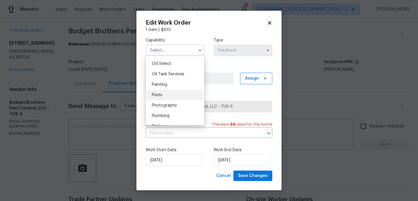
click at [162, 95] on span "Pests" at bounding box center [157, 95] width 10 height 4
type input "Pests"
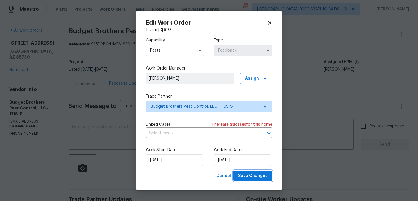
click at [252, 176] on span "Save Changes" at bounding box center [253, 176] width 30 height 7
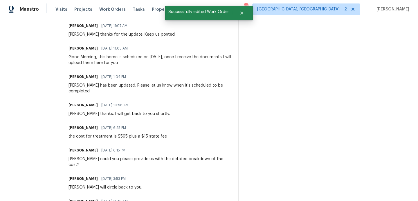
scroll to position [0, 0]
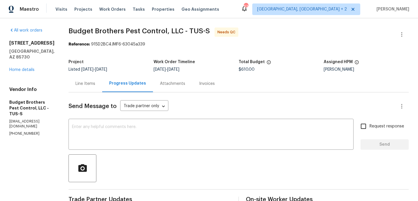
click at [90, 79] on div "Line Items" at bounding box center [85, 83] width 34 height 17
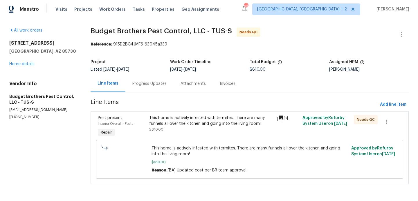
click at [213, 132] on div "This home is actively infested with termites. There are many funnels all over t…" at bounding box center [211, 123] width 124 height 17
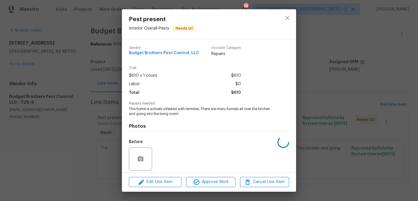
scroll to position [41, 0]
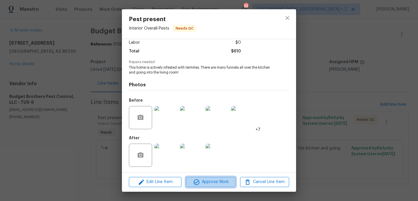
click at [207, 184] on span "Approve Work" at bounding box center [211, 182] width 46 height 7
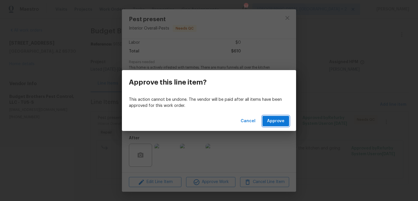
click at [288, 122] on button "Approve" at bounding box center [275, 121] width 27 height 11
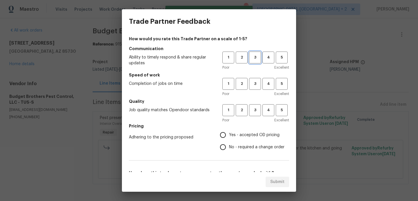
click at [255, 61] on button "3" at bounding box center [255, 58] width 12 height 12
click at [255, 81] on span "3" at bounding box center [255, 84] width 11 height 7
click at [255, 113] on span "3" at bounding box center [255, 110] width 11 height 7
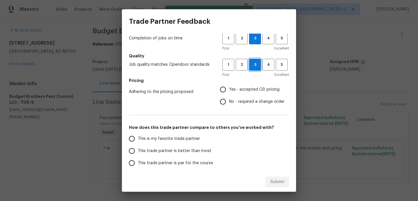
scroll to position [46, 0]
click at [242, 101] on span "No - required a change order" at bounding box center [256, 102] width 55 height 6
click at [229, 101] on input "No - required a change order" at bounding box center [223, 101] width 12 height 12
radio input "true"
click at [159, 152] on span "This trade partner is better than most" at bounding box center [174, 151] width 73 height 6
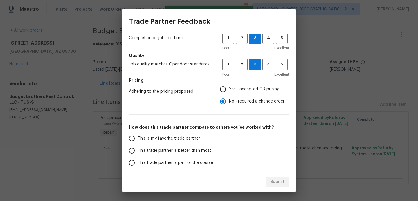
click at [138, 152] on input "This trade partner is better than most" at bounding box center [132, 151] width 12 height 12
click at [280, 181] on span "Submit" at bounding box center [277, 182] width 14 height 7
radio input "true"
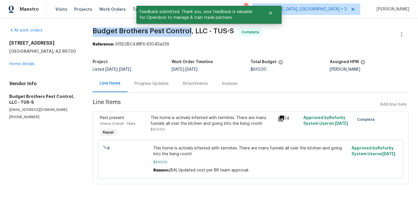
drag, startPoint x: 91, startPoint y: 29, endPoint x: 189, endPoint y: 31, distance: 97.2
click at [189, 31] on div "All work orders [STREET_ADDRESS] Home details Vendor Info Budget Brothers Pest …" at bounding box center [209, 109] width 418 height 183
copy span "Budget Brothers Pest Control"
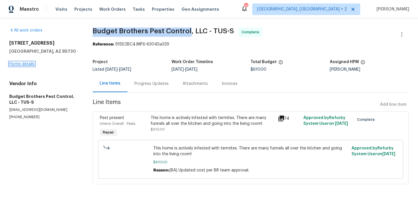
click at [24, 63] on link "Home details" at bounding box center [21, 64] width 25 height 4
